Goal: Task Accomplishment & Management: Manage account settings

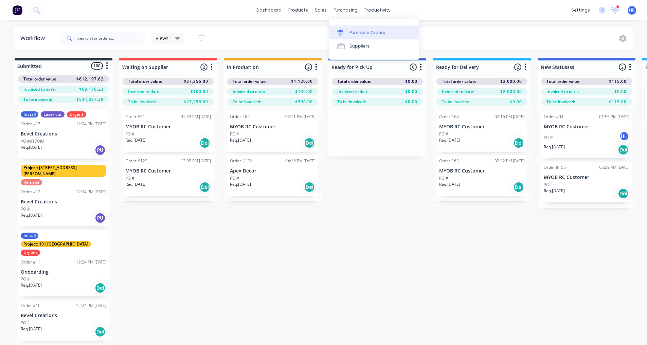
click at [377, 33] on div "Purchase Orders" at bounding box center [368, 33] width 36 height 6
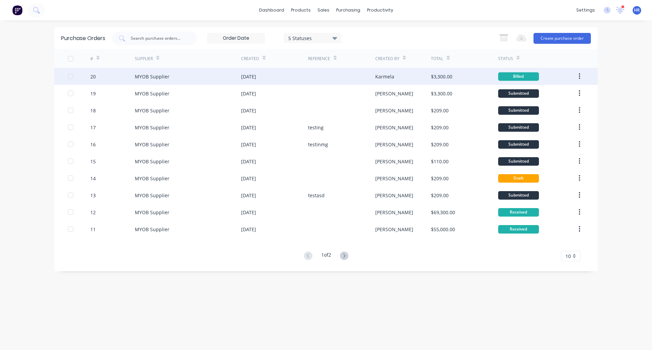
click at [114, 78] on div "20" at bounding box center [112, 76] width 45 height 17
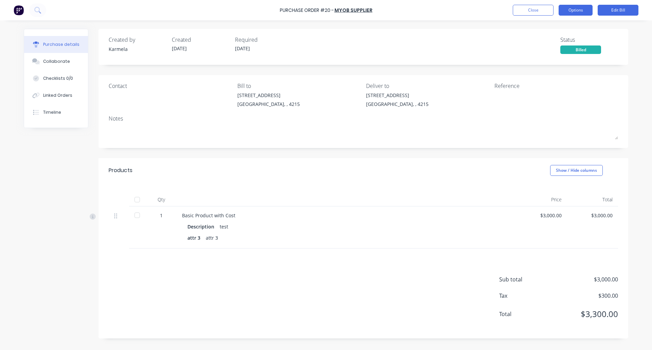
click at [576, 12] on button "Options" at bounding box center [576, 10] width 34 height 11
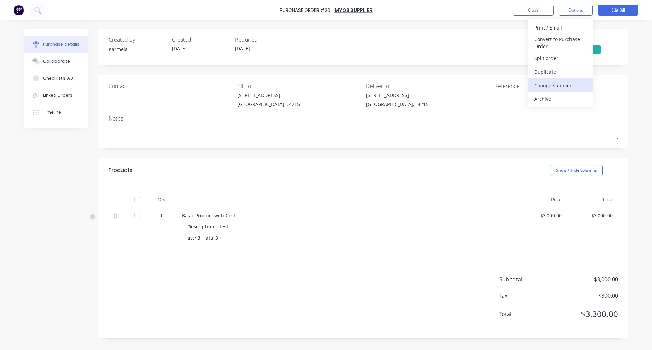
click at [562, 89] on div "Change supplier" at bounding box center [560, 86] width 52 height 10
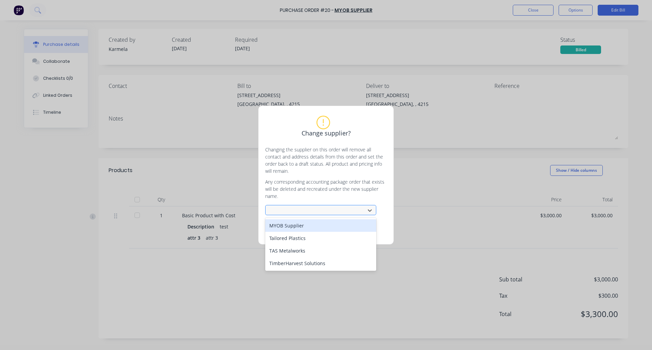
click at [300, 212] on div at bounding box center [316, 210] width 91 height 8
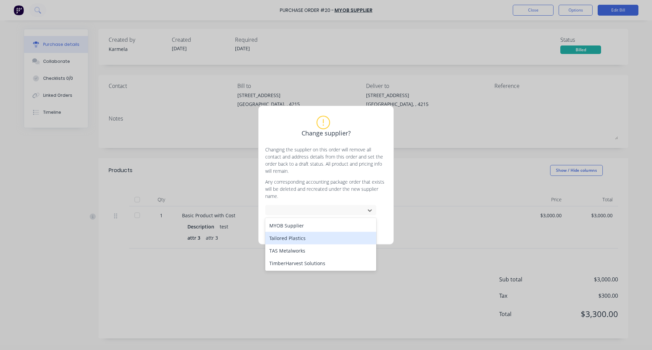
click at [298, 239] on div "Tailored Plastics" at bounding box center [320, 238] width 111 height 13
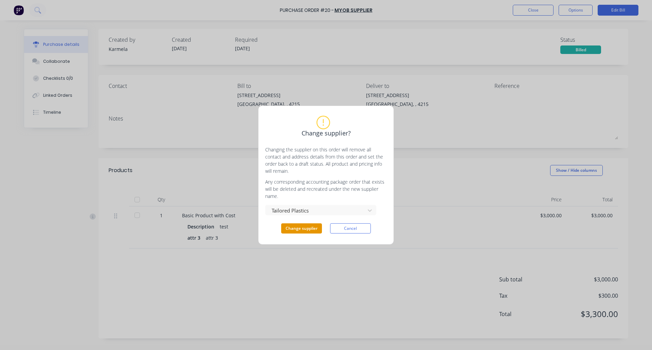
click at [299, 229] on button "Change supplier" at bounding box center [301, 229] width 41 height 10
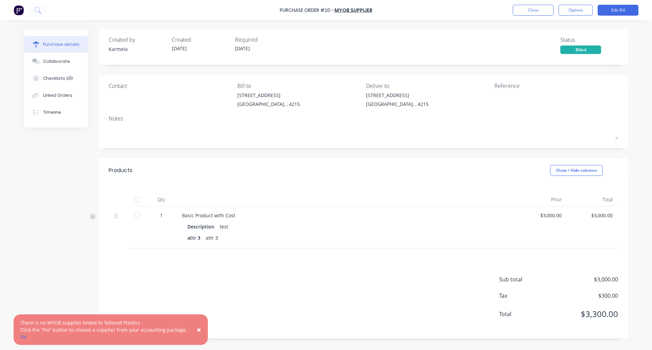
click at [533, 1] on div "Purchase Order #20 - MYOB Supplier Close Options Edit Bill" at bounding box center [326, 10] width 652 height 20
click at [529, 8] on button "Close" at bounding box center [533, 10] width 41 height 11
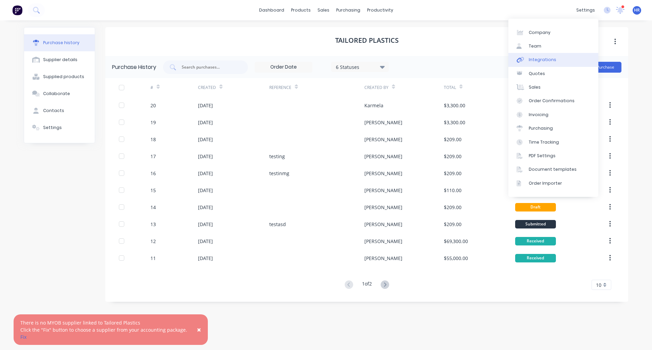
click at [559, 61] on link "Integrations" at bounding box center [553, 60] width 90 height 14
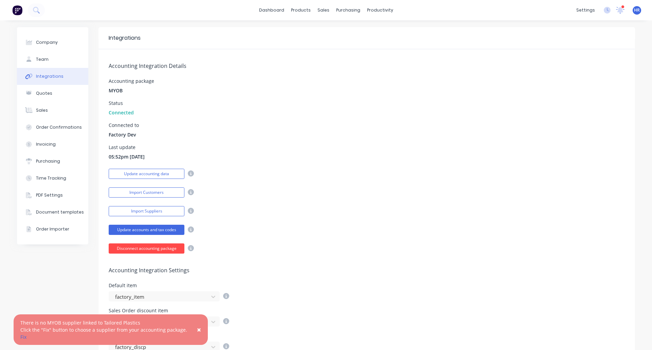
click at [162, 247] on button "Disconnect accounting package" at bounding box center [147, 249] width 76 height 10
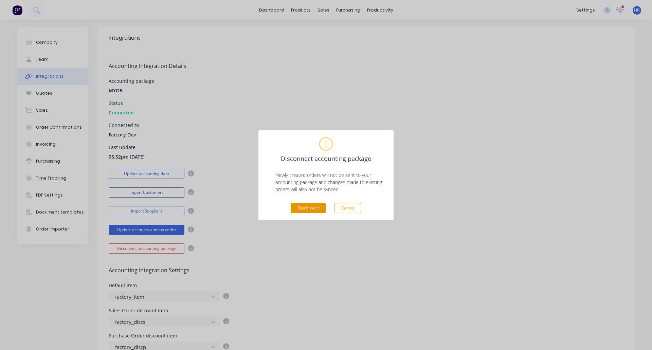
click at [309, 210] on button "Disconnect" at bounding box center [308, 208] width 35 height 10
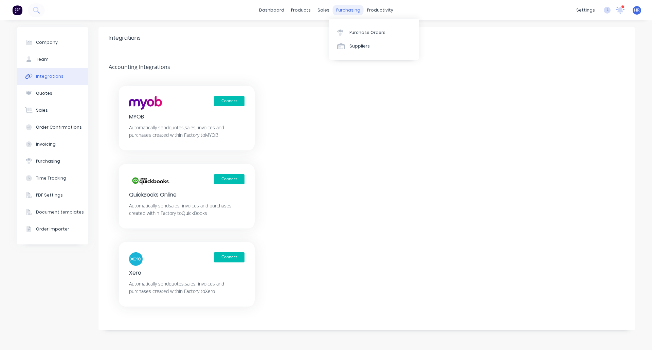
click at [341, 12] on div "purchasing" at bounding box center [348, 10] width 31 height 10
click at [360, 34] on div "Purchase Orders" at bounding box center [368, 33] width 36 height 6
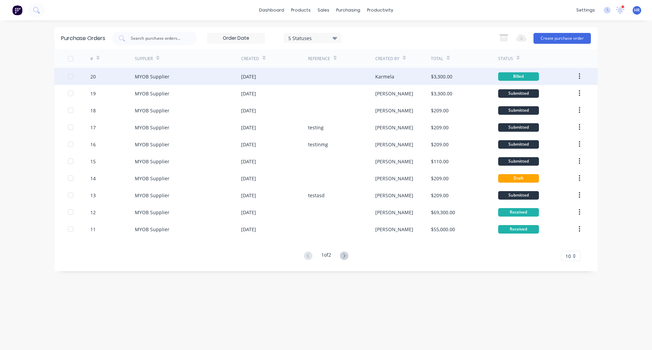
click at [214, 77] on div "MYOB Supplier" at bounding box center [188, 76] width 106 height 17
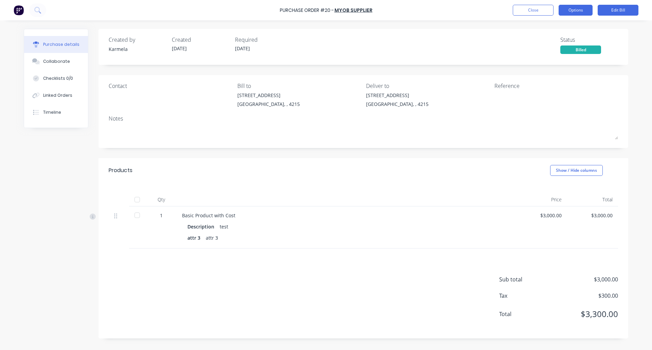
click at [582, 12] on button "Options" at bounding box center [576, 10] width 34 height 11
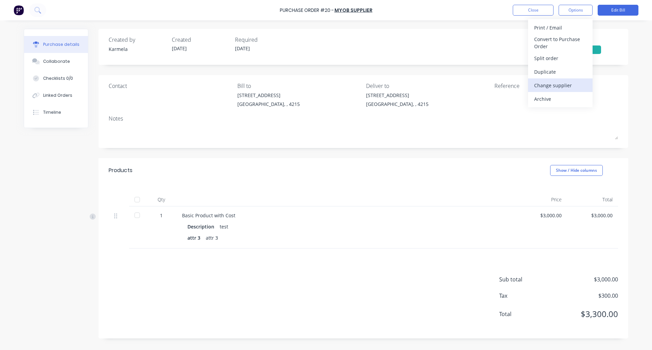
click at [559, 84] on div "Change supplier" at bounding box center [560, 86] width 52 height 10
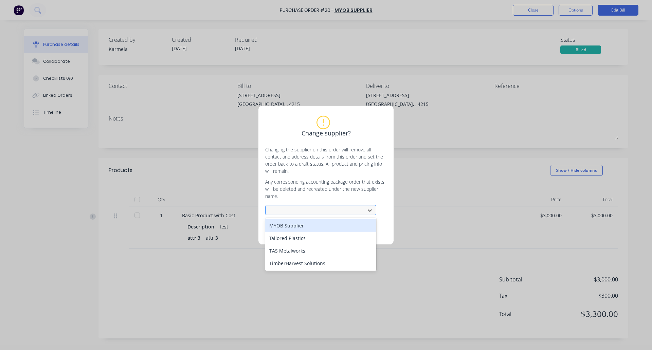
click at [335, 205] on div at bounding box center [320, 210] width 111 height 10
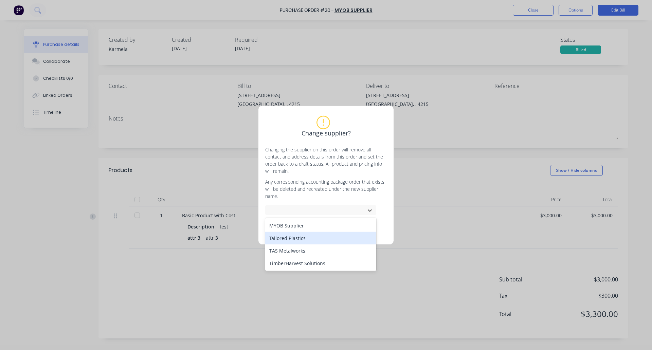
click at [310, 236] on div "Tailored Plastics" at bounding box center [320, 238] width 111 height 13
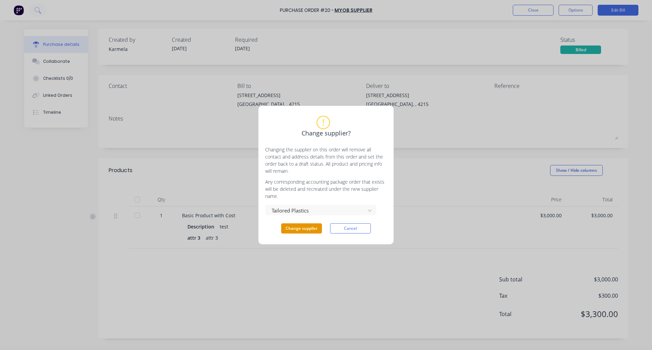
click at [296, 225] on button "Change supplier" at bounding box center [301, 229] width 41 height 10
